Goal: Find specific page/section: Find specific page/section

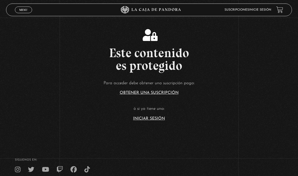
scroll to position [59, 0]
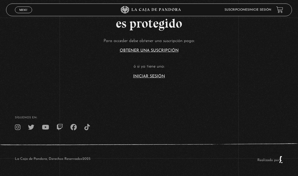
click at [149, 74] on link "Iniciar Sesión" at bounding box center [149, 76] width 32 height 4
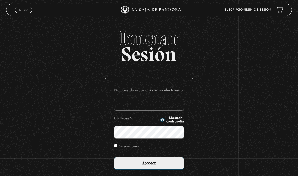
type input "[EMAIL_ADDRESS][DOMAIN_NAME]"
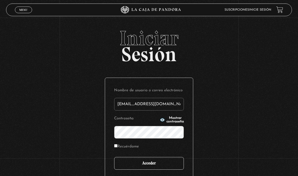
click at [156, 164] on input "Acceder" at bounding box center [149, 163] width 70 height 13
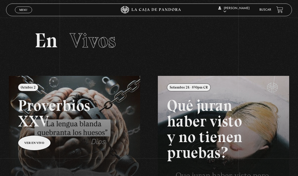
click at [32, 143] on link at bounding box center [158, 164] width 298 height 176
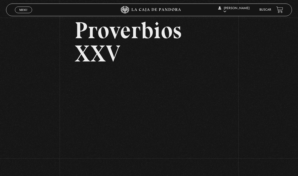
scroll to position [47, 0]
